Goal: Browse casually

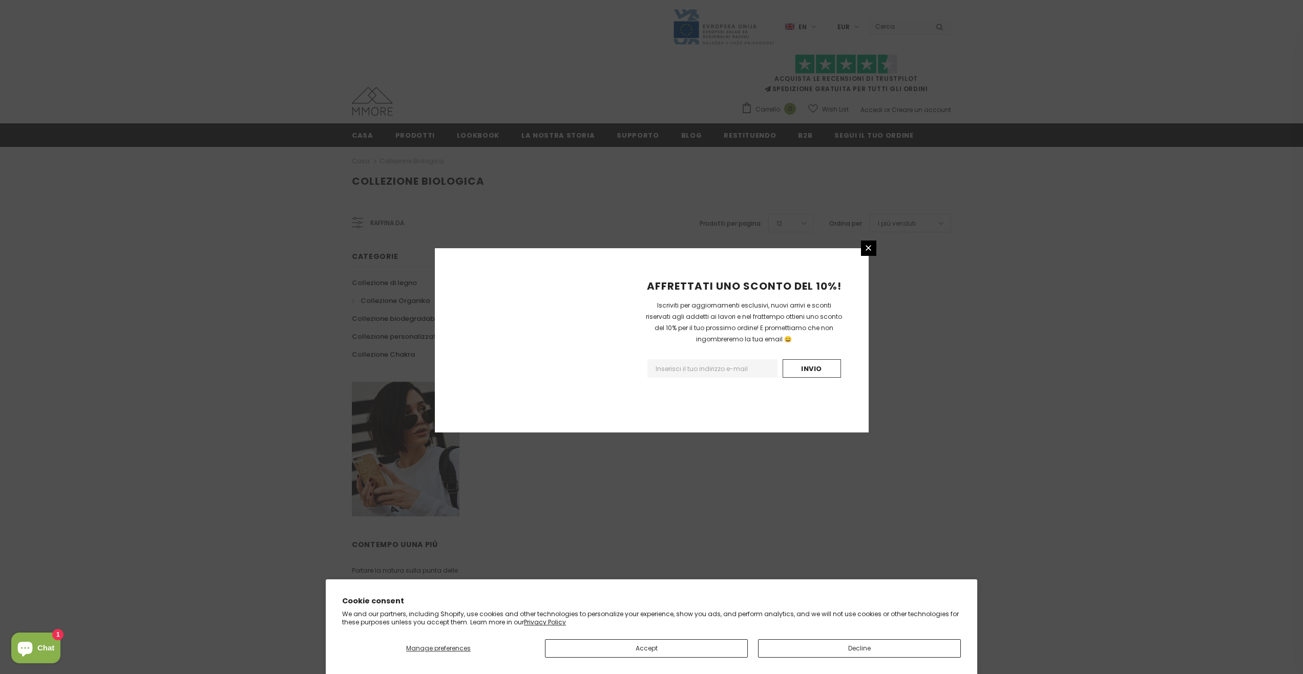
scroll to position [373, 0]
